Goal: Register for event/course

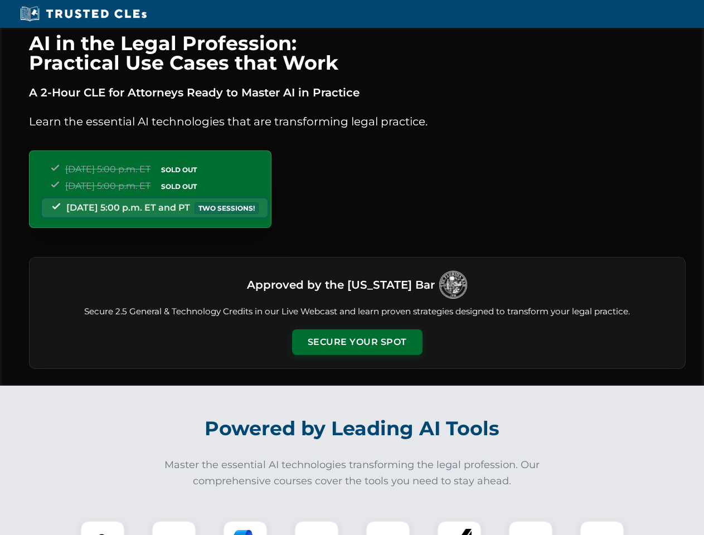
click at [357, 342] on button "Secure Your Spot" at bounding box center [357, 342] width 130 height 26
click at [103, 528] on img at bounding box center [102, 542] width 32 height 32
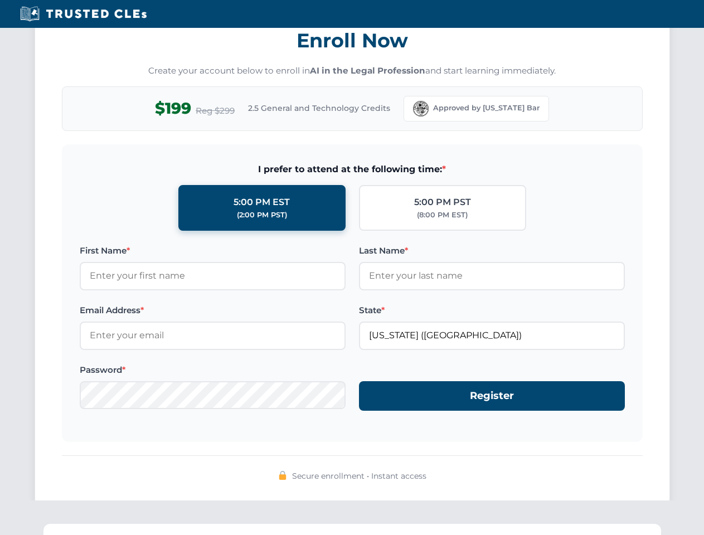
scroll to position [1094, 0]
